Goal: Information Seeking & Learning: Learn about a topic

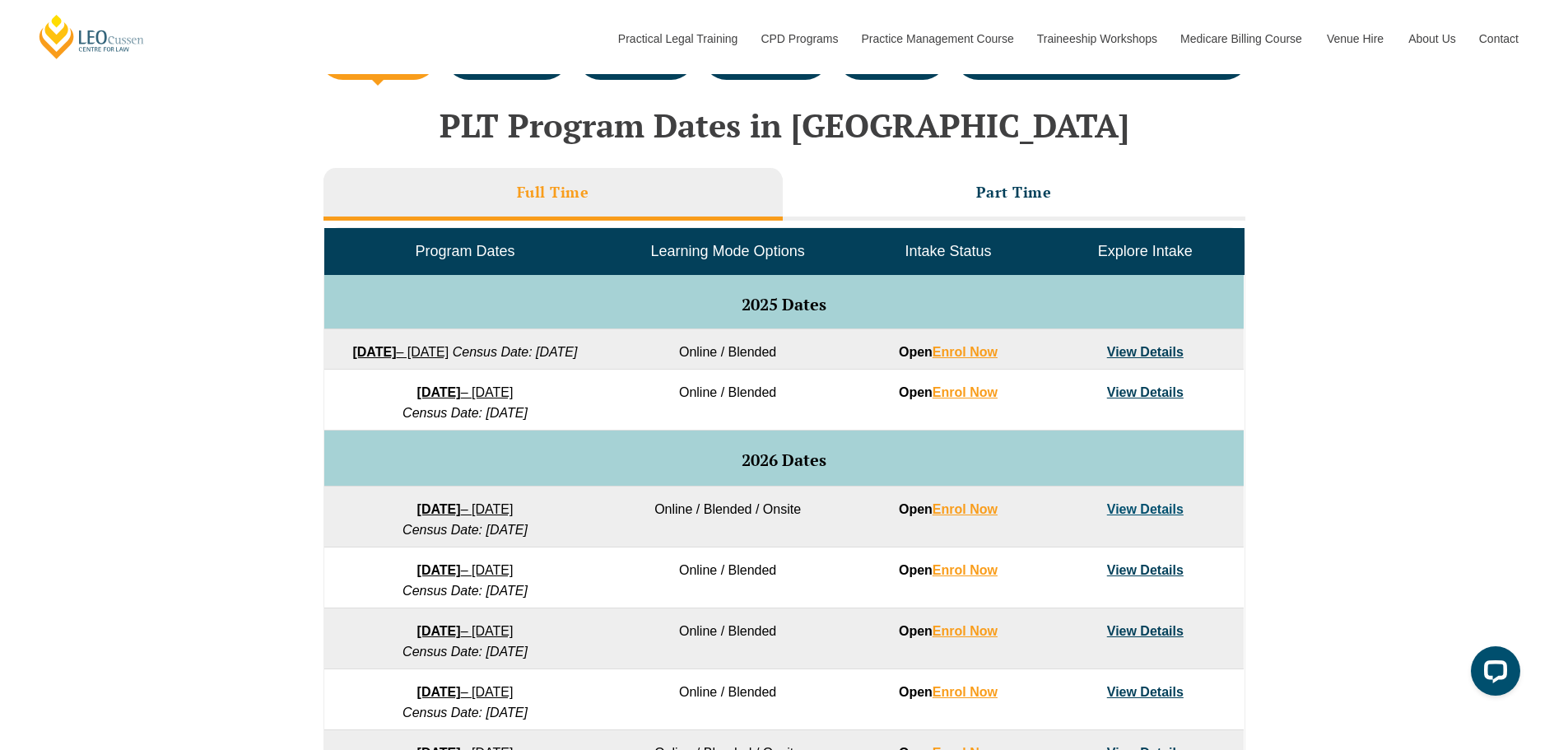
scroll to position [659, 0]
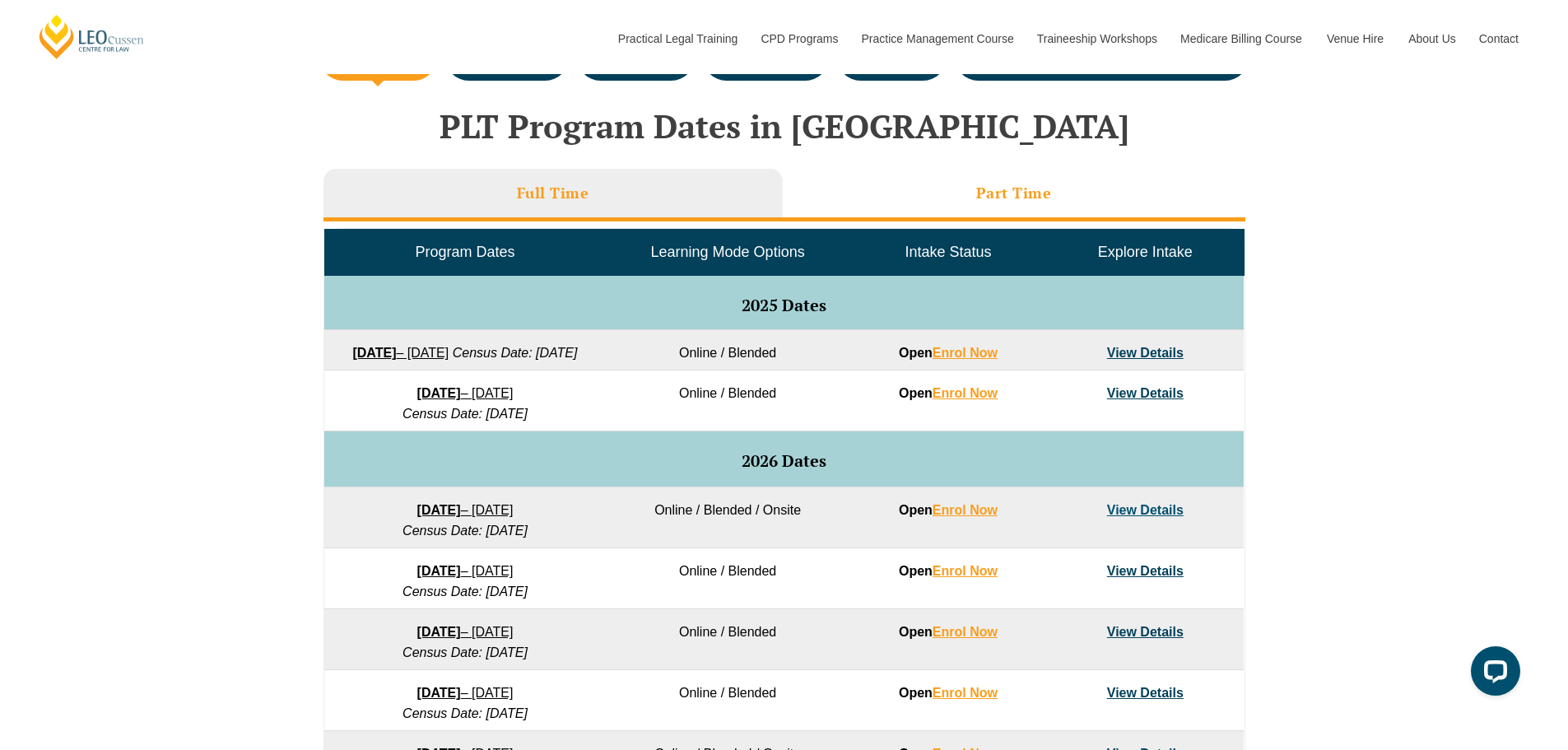
click at [1079, 204] on li "Part Time" at bounding box center [1014, 194] width 462 height 52
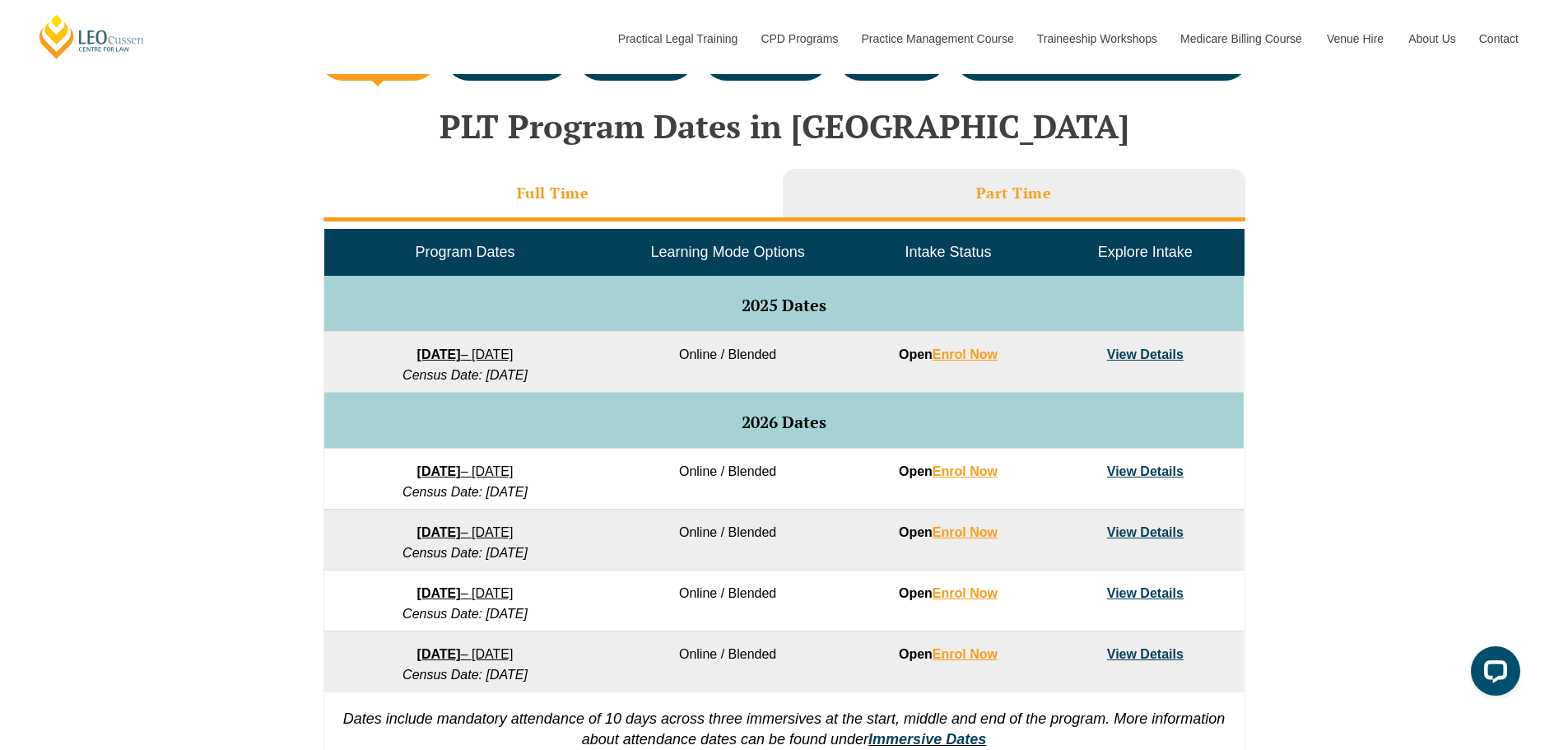
click at [614, 200] on li "Full Time" at bounding box center [553, 194] width 460 height 52
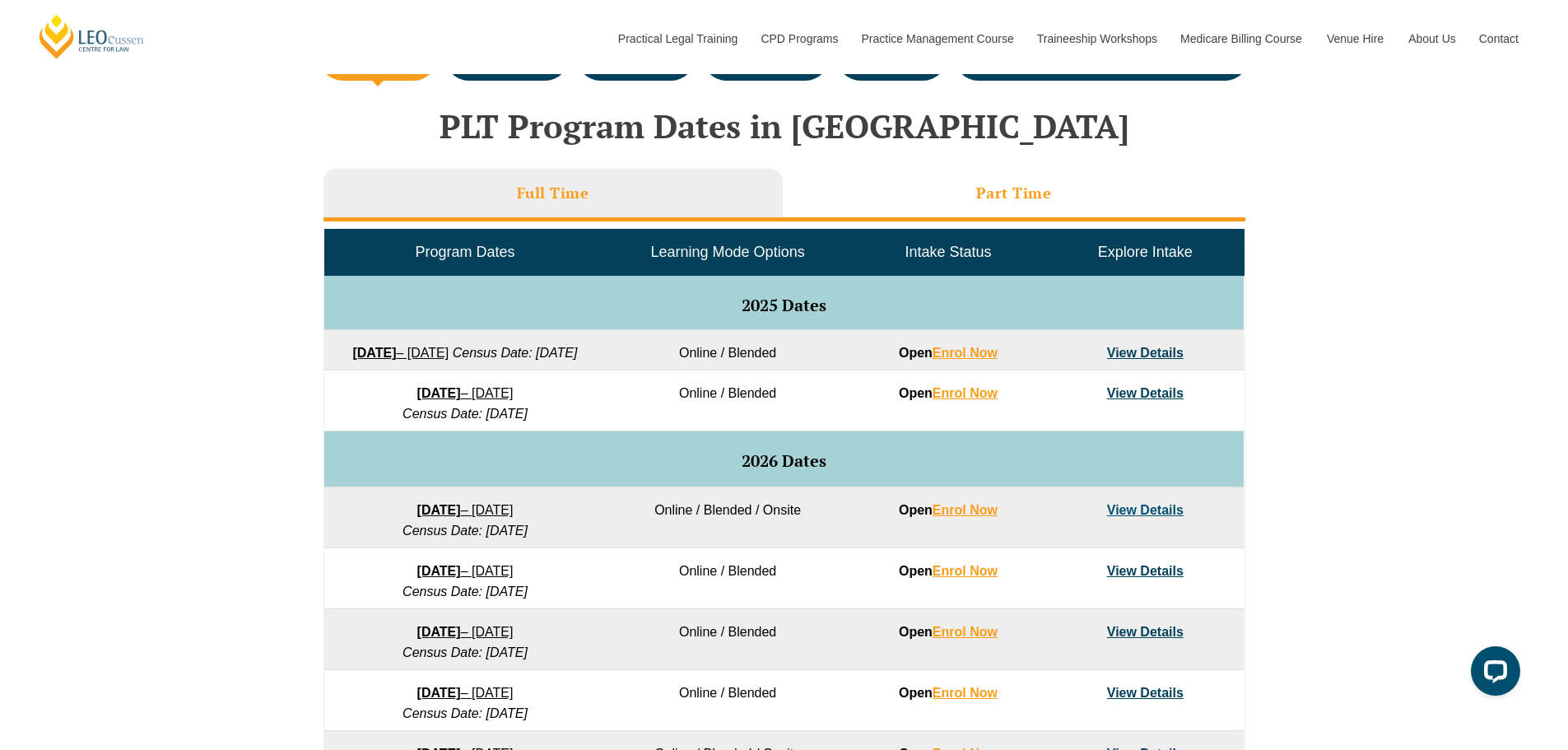
click at [852, 184] on li "Part Time" at bounding box center [1014, 194] width 462 height 52
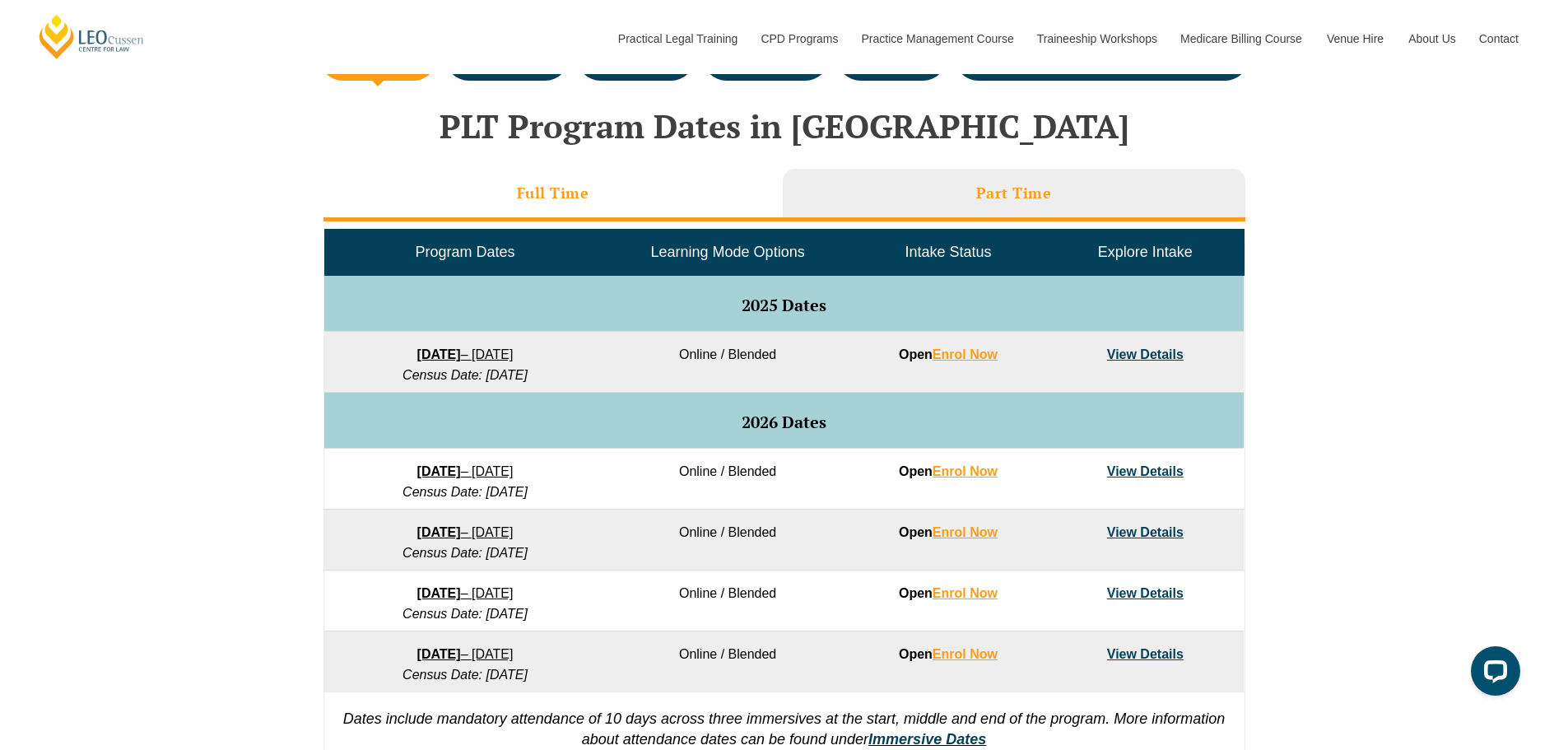
click at [706, 174] on li "Full Time" at bounding box center [553, 194] width 460 height 52
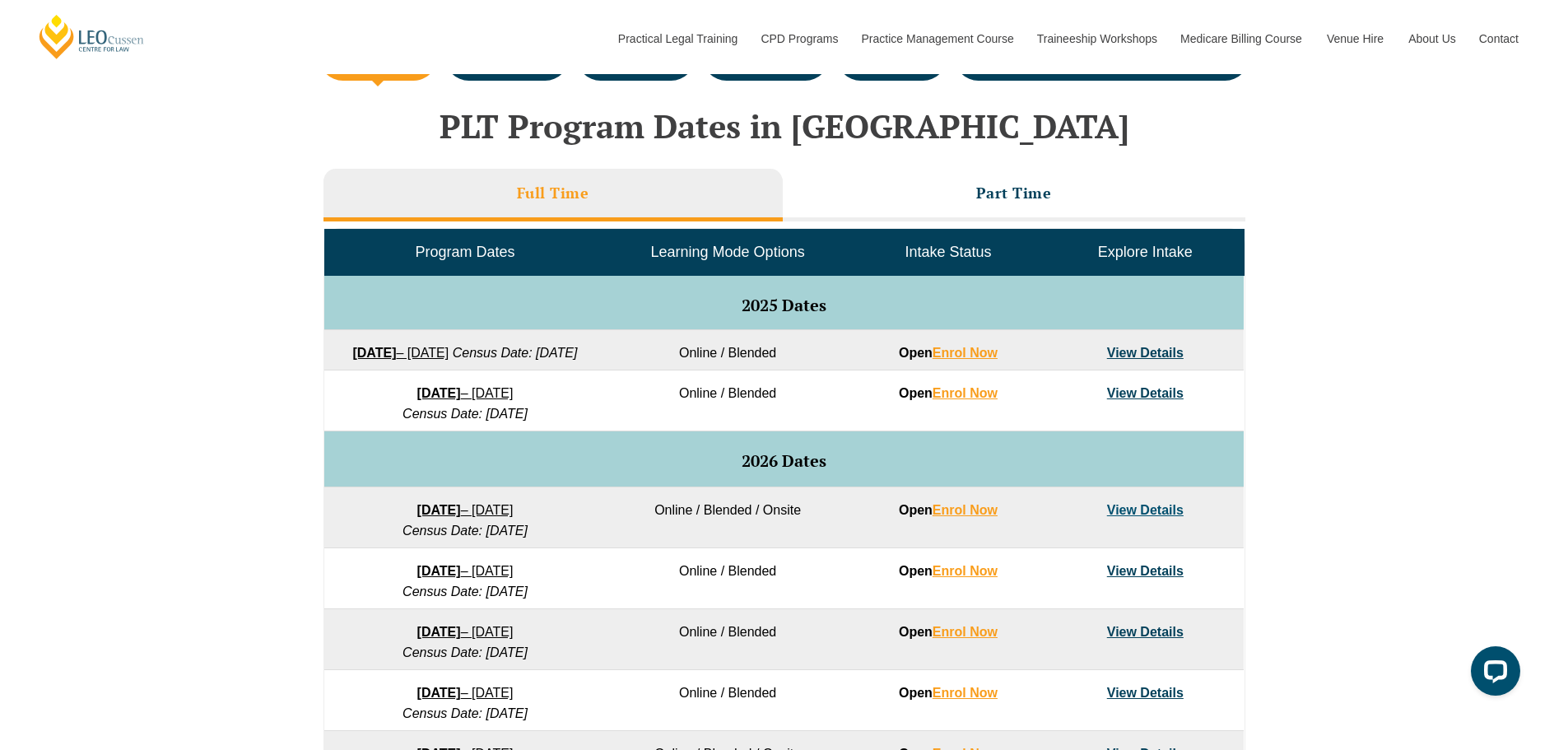
click at [1383, 371] on div "VIC ACT WA QLD SA NSW PLT Program Dates in Victoria Full Time Part Time Program…" at bounding box center [784, 507] width 1568 height 956
